Goal: Browse casually: Explore the website without a specific task or goal

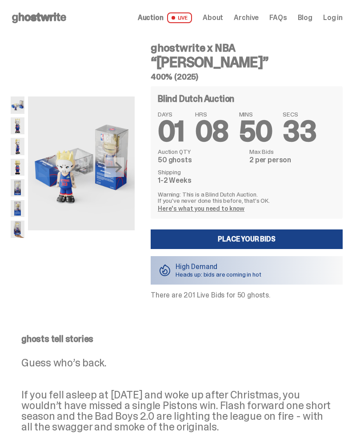
click at [18, 128] on img at bounding box center [18, 125] width 14 height 17
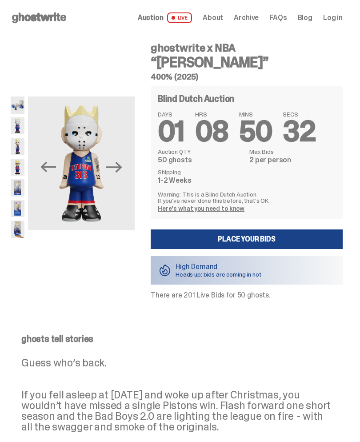
click at [15, 147] on img at bounding box center [18, 146] width 14 height 17
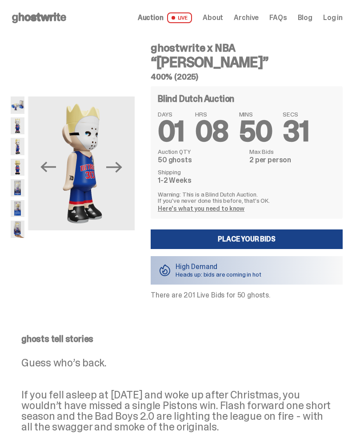
click at [20, 171] on img at bounding box center [18, 167] width 14 height 17
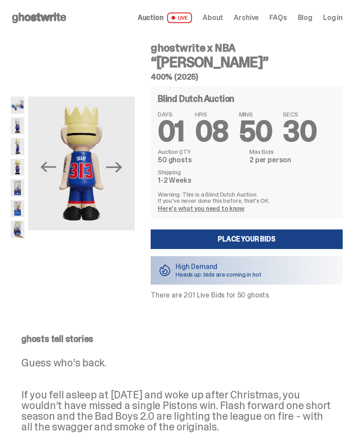
click at [18, 181] on img at bounding box center [18, 187] width 14 height 17
click at [160, 21] on span "Auction" at bounding box center [151, 17] width 26 height 7
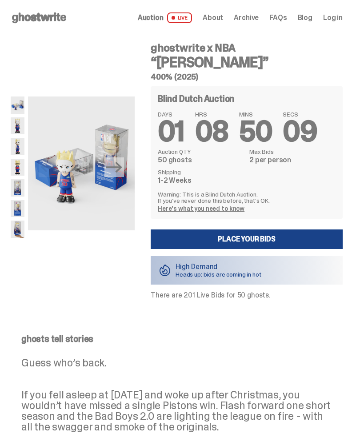
click at [192, 13] on span "LIVE" at bounding box center [179, 17] width 25 height 11
click at [157, 17] on span "Auction" at bounding box center [151, 17] width 26 height 7
